Goal: Book appointment/travel/reservation

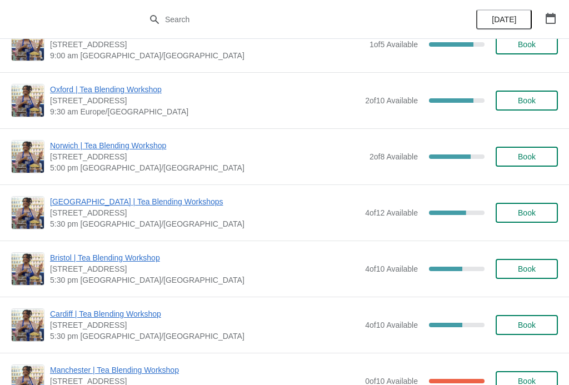
scroll to position [225, 0]
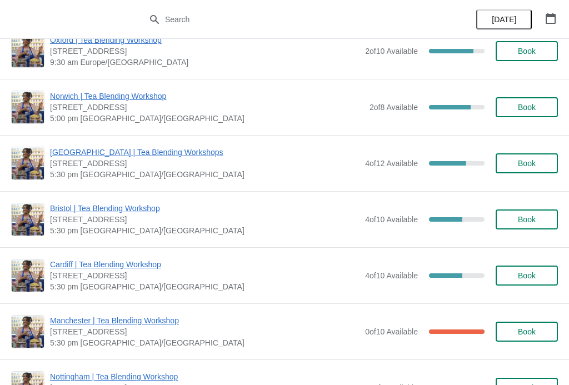
click at [507, 23] on span "[DATE]" at bounding box center [503, 19] width 24 height 9
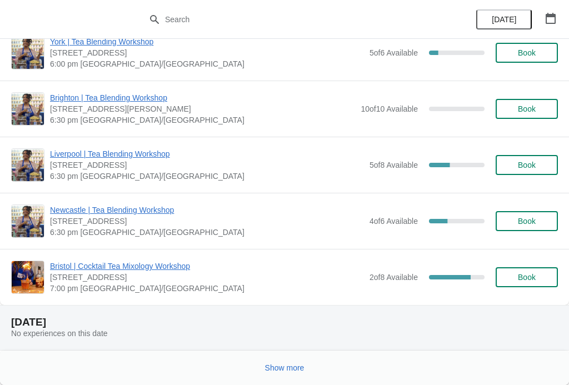
scroll to position [1269, 0]
click at [555, 23] on icon "button" at bounding box center [550, 18] width 11 height 11
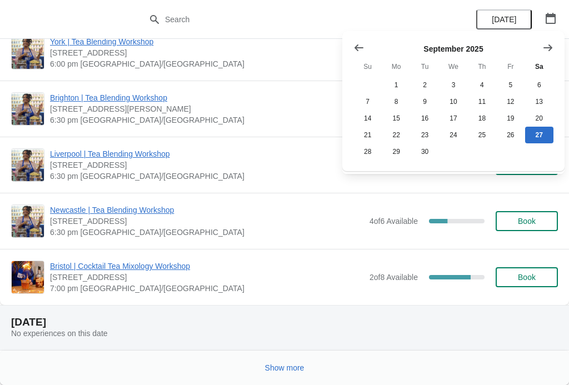
click at [549, 47] on icon "Show next month, October 2025" at bounding box center [547, 47] width 11 height 11
click at [548, 44] on icon "Show next month, November 2025" at bounding box center [547, 47] width 11 height 11
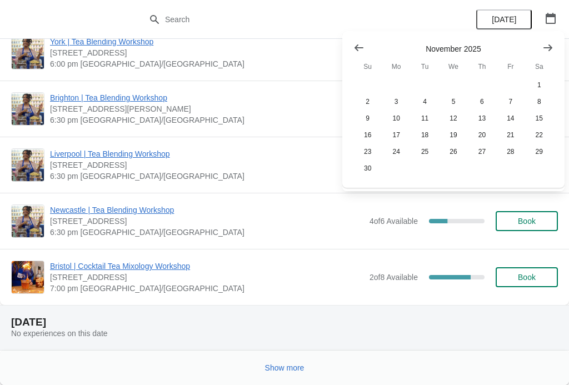
click at [554, 48] on button "Show next month, December 2025" at bounding box center [547, 48] width 20 height 20
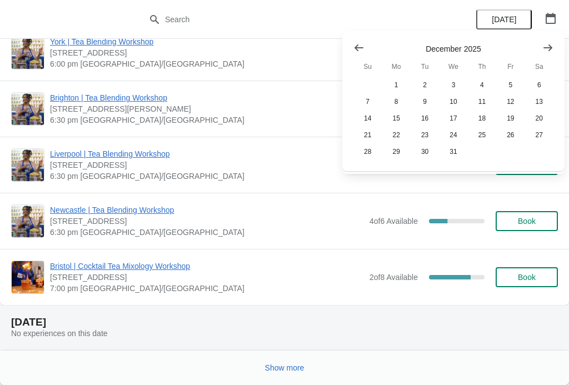
click at [491, 97] on button "11" at bounding box center [481, 101] width 28 height 17
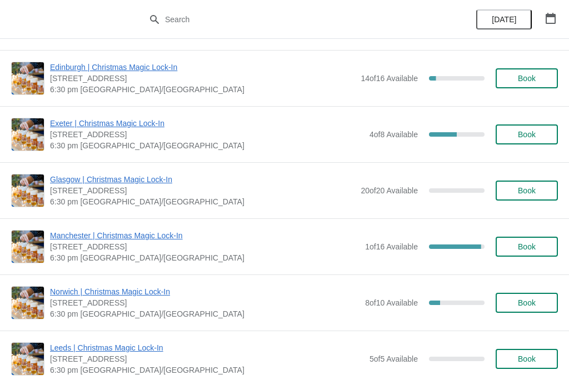
scroll to position [420, 0]
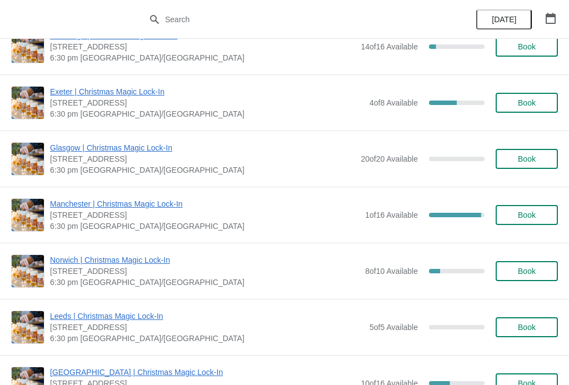
click at [525, 275] on span "Book" at bounding box center [526, 271] width 18 height 9
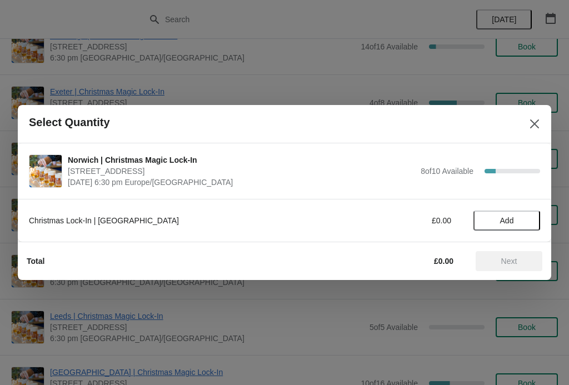
click at [516, 218] on span "Add" at bounding box center [506, 220] width 47 height 9
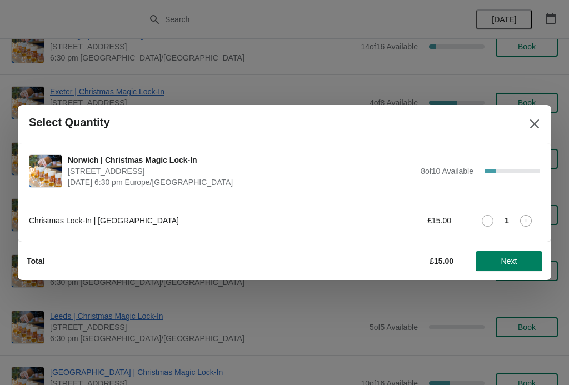
click at [507, 263] on span "Next" at bounding box center [509, 261] width 16 height 9
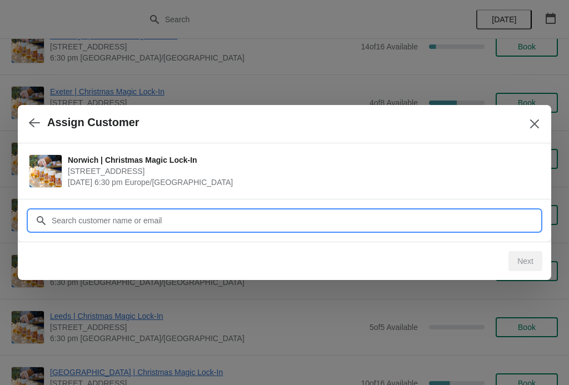
click at [447, 216] on input "Customer" at bounding box center [295, 220] width 489 height 20
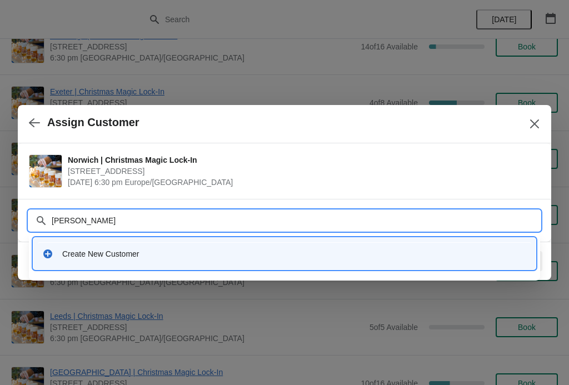
type input "[PERSON_NAME]."
click at [87, 249] on div "Create New Customer" at bounding box center [294, 253] width 464 height 11
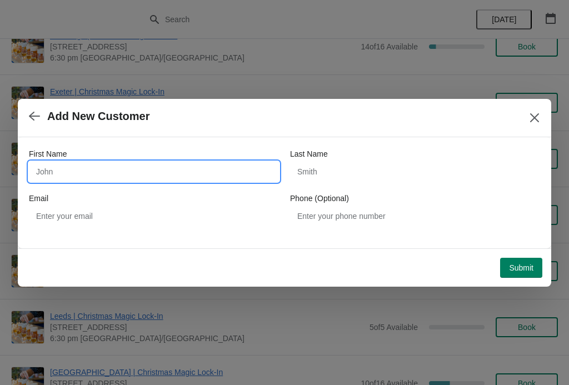
click at [232, 181] on input "First Name" at bounding box center [154, 172] width 250 height 20
type input "[PERSON_NAME]"
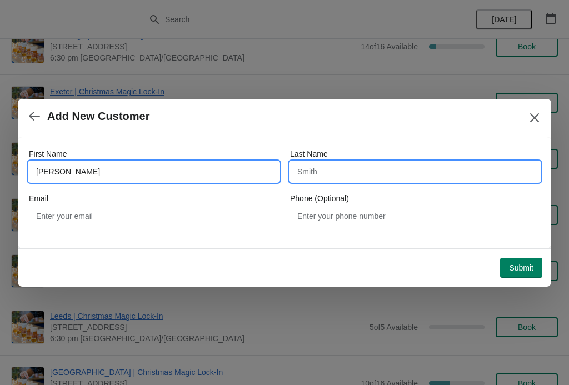
click at [400, 174] on input "Last Name" at bounding box center [415, 172] width 250 height 20
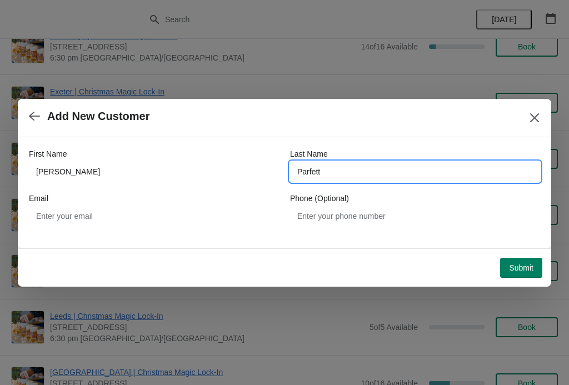
type input "Parfett"
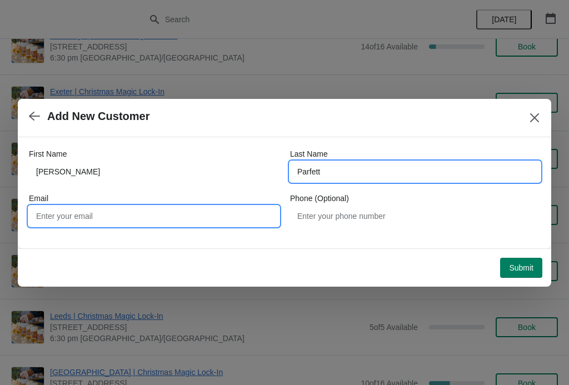
click at [149, 217] on input "Email" at bounding box center [154, 216] width 250 height 20
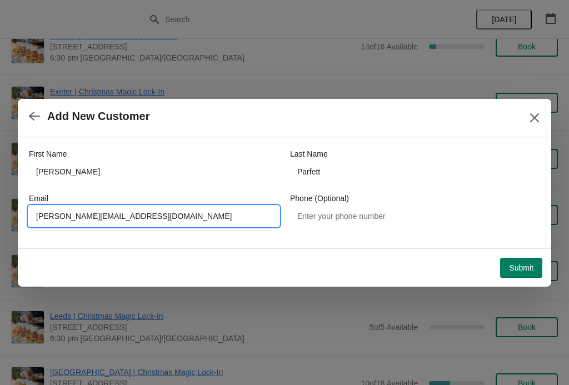
type input "[PERSON_NAME][EMAIL_ADDRESS][DOMAIN_NAME]"
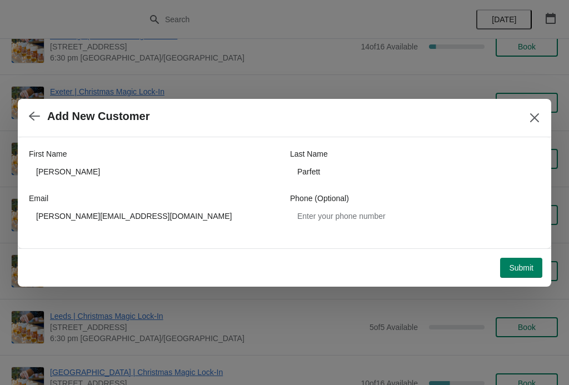
click at [523, 277] on button "Submit" at bounding box center [521, 268] width 42 height 20
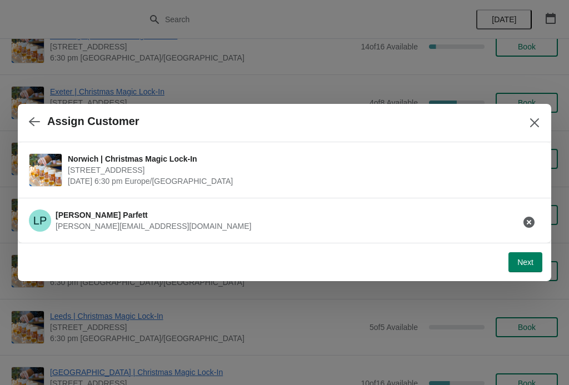
click at [515, 260] on button "Next" at bounding box center [525, 262] width 34 height 20
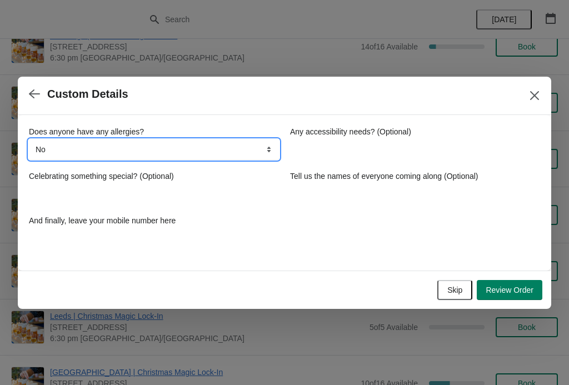
click at [249, 147] on select "No Yes, nuts Yes, wheat Yes, other" at bounding box center [154, 149] width 250 height 20
select select "Yes, other"
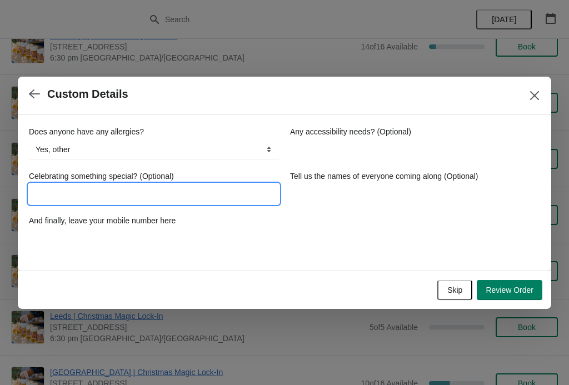
click at [200, 199] on input "Celebrating something special? (Optional)" at bounding box center [154, 194] width 250 height 20
type input "Birthday"
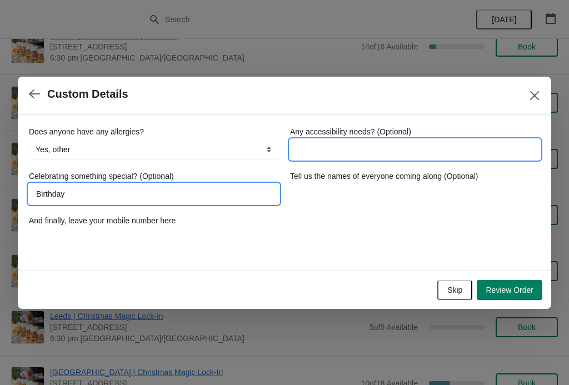
click at [446, 147] on input "Any accessibility needs? (Optional)" at bounding box center [415, 149] width 250 height 20
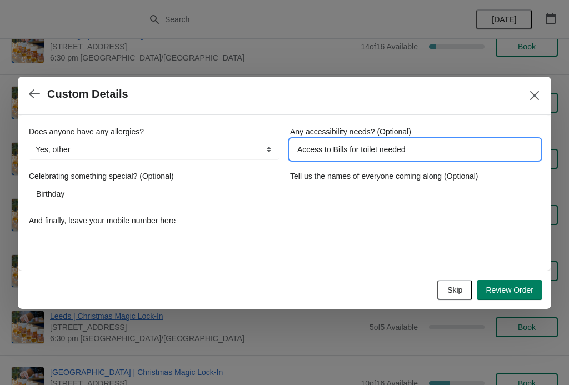
type input "Access to Bills for toilet needed"
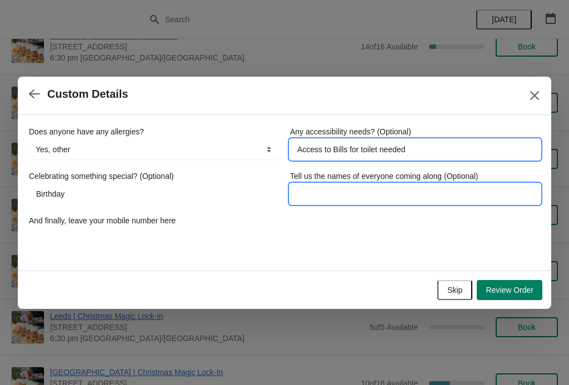
click at [321, 202] on input "Tell us the names of everyone coming along (Optional)" at bounding box center [415, 194] width 250 height 20
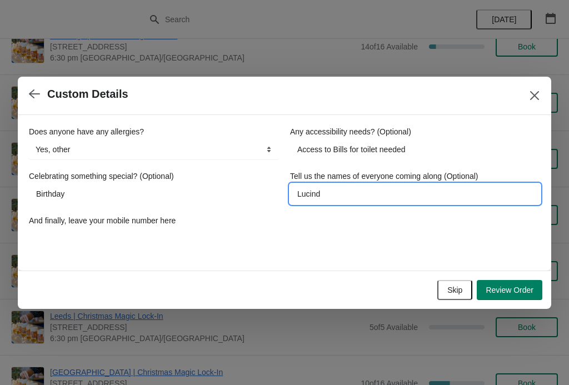
type input "[PERSON_NAME]"
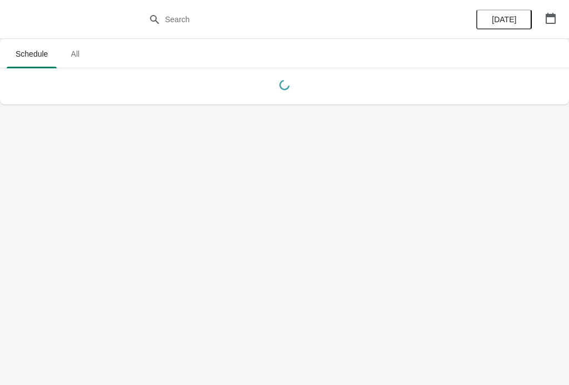
click at [553, 19] on icon "button" at bounding box center [550, 18] width 11 height 11
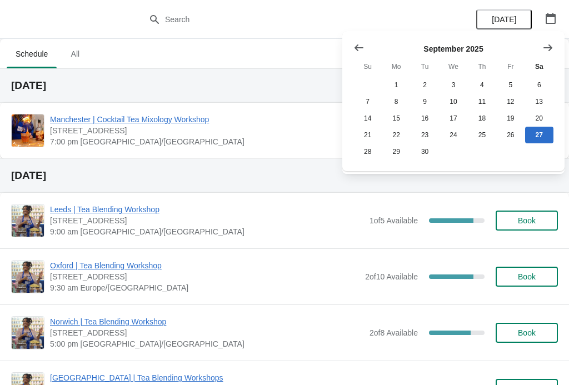
click at [550, 53] on icon "Show next month, October 2025" at bounding box center [547, 47] width 11 height 11
click at [548, 44] on icon "Show next month, November 2025" at bounding box center [547, 47] width 11 height 11
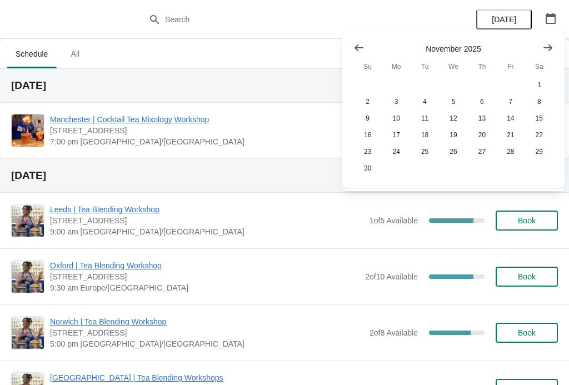
click at [549, 45] on icon "Show next month, December 2025" at bounding box center [547, 47] width 9 height 7
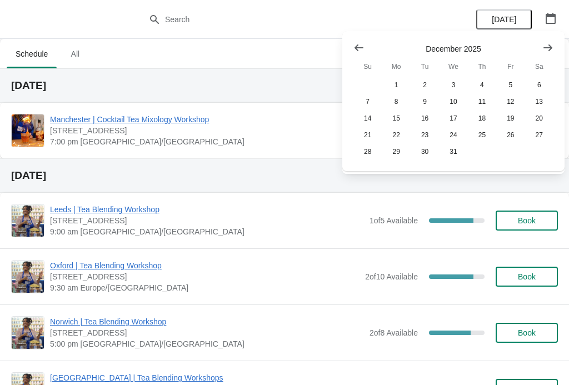
click at [484, 101] on button "11" at bounding box center [481, 101] width 28 height 17
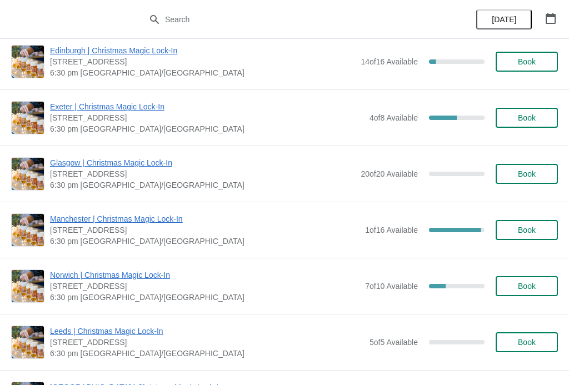
scroll to position [406, 0]
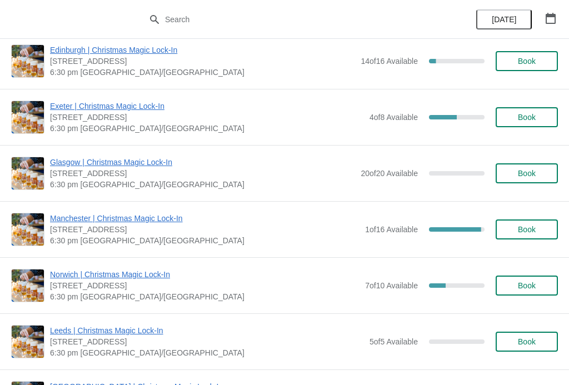
click at [518, 286] on span "Book" at bounding box center [526, 285] width 18 height 9
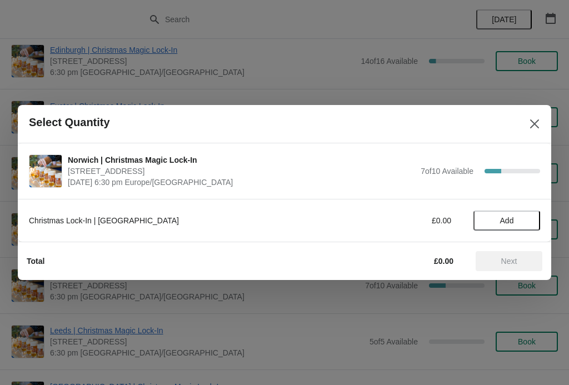
click at [507, 219] on span "Add" at bounding box center [507, 220] width 14 height 9
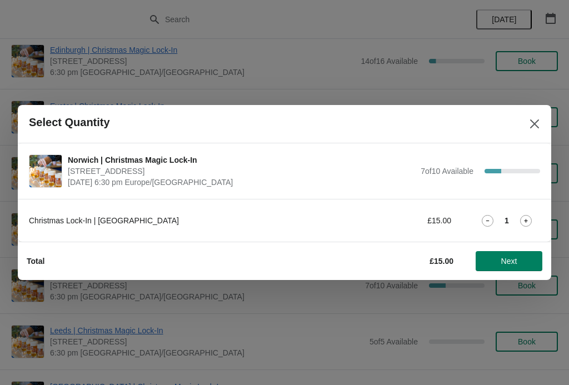
click at [528, 268] on button "Next" at bounding box center [508, 261] width 67 height 20
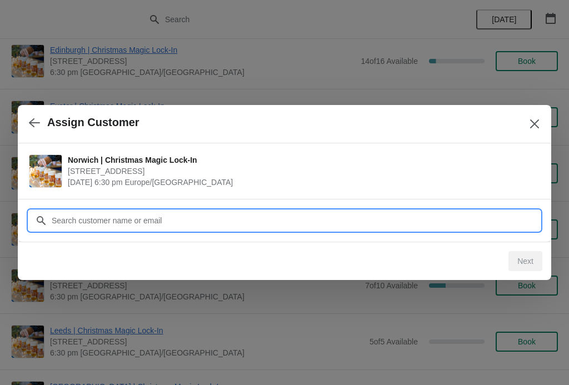
click at [285, 225] on input "Customer" at bounding box center [295, 220] width 489 height 20
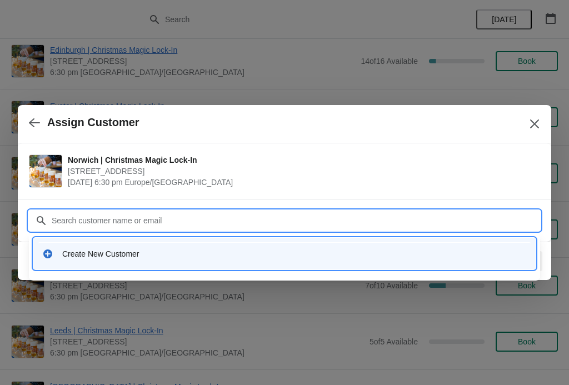
click at [66, 246] on div "Create New Customer" at bounding box center [284, 253] width 493 height 23
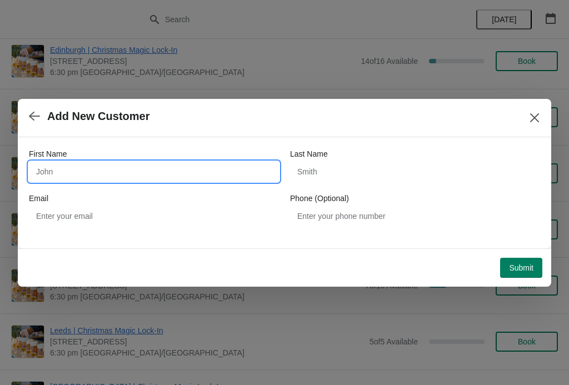
click at [99, 168] on input "First Name" at bounding box center [154, 172] width 250 height 20
type input "Amy"
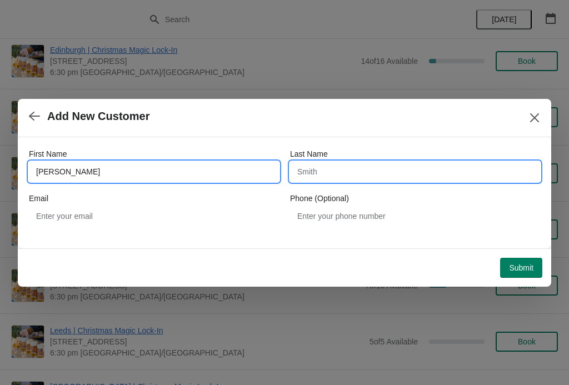
click at [406, 168] on input "Last Name" at bounding box center [415, 172] width 250 height 20
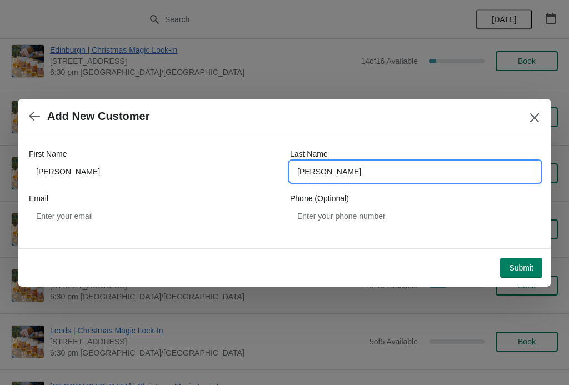
type input "Matthews"
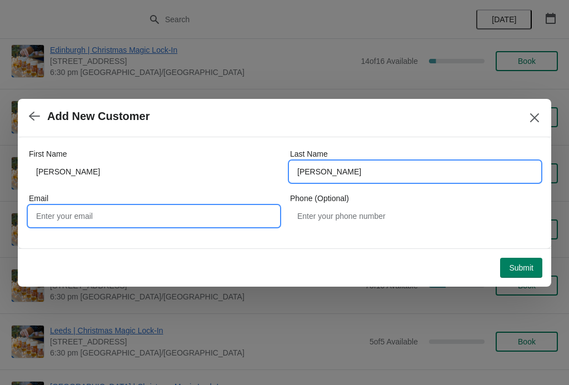
click at [82, 219] on input "Email" at bounding box center [154, 216] width 250 height 20
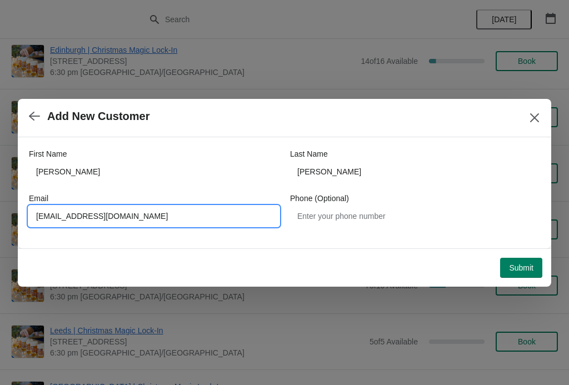
type input "amydawnmatthews@gmail.com"
click at [529, 270] on span "Submit" at bounding box center [521, 267] width 24 height 9
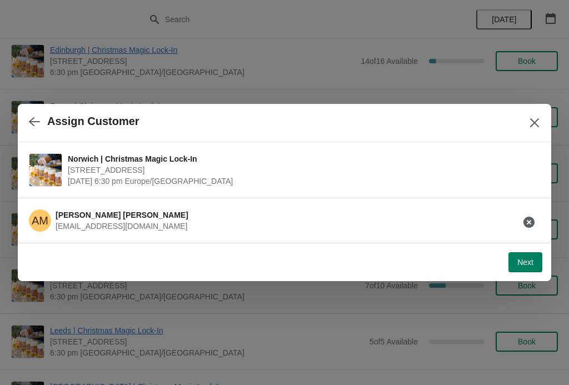
click at [525, 265] on span "Next" at bounding box center [525, 262] width 16 height 9
select select "No"
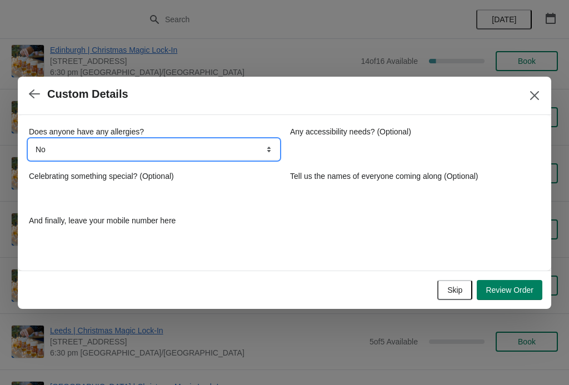
click at [243, 152] on select "No Yes, nuts Yes, wheat Yes, other" at bounding box center [154, 149] width 250 height 20
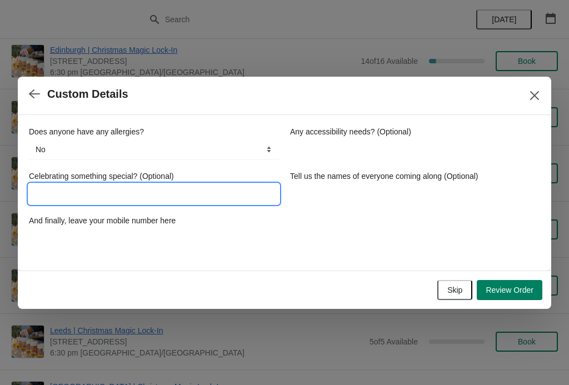
click at [252, 197] on input "Celebrating something special? (Optional)" at bounding box center [154, 194] width 250 height 20
type input "Birthday"
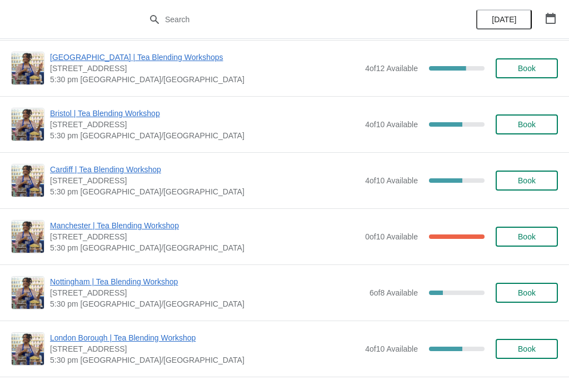
scroll to position [323, 0]
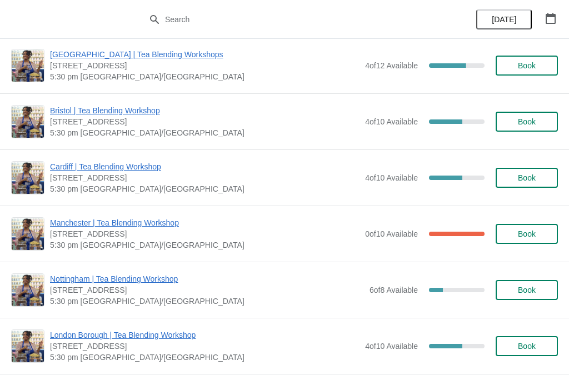
click at [551, 12] on button "button" at bounding box center [550, 18] width 20 height 20
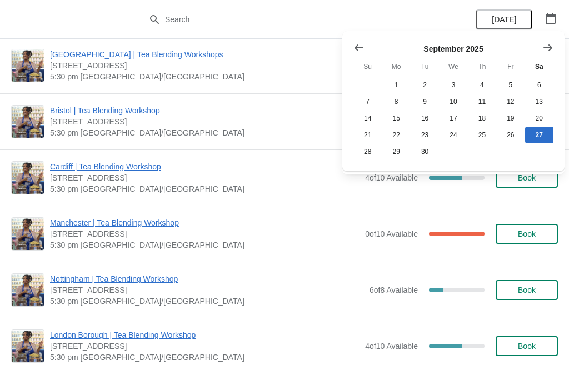
click at [545, 52] on icon "Show next month, October 2025" at bounding box center [547, 47] width 11 height 11
click at [546, 51] on icon "Show next month, November 2025" at bounding box center [547, 47] width 11 height 11
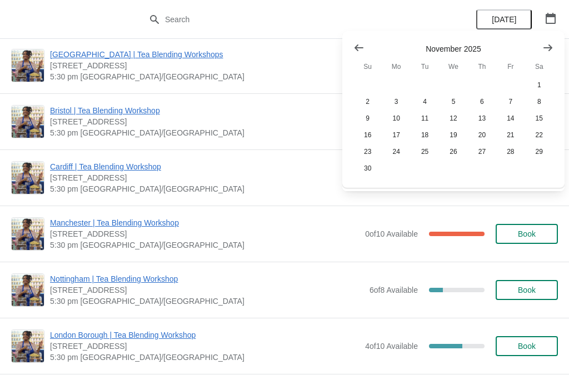
click at [428, 122] on button "11" at bounding box center [424, 118] width 28 height 17
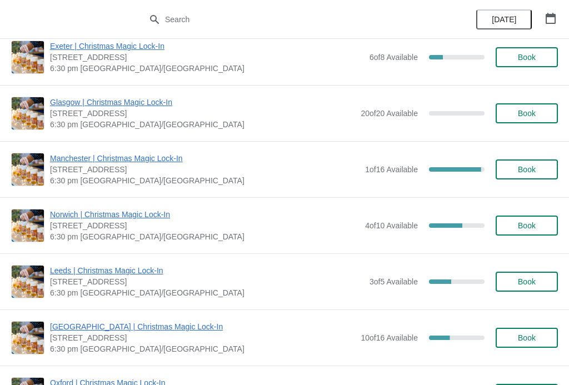
scroll to position [566, 0]
